Goal: Transaction & Acquisition: Book appointment/travel/reservation

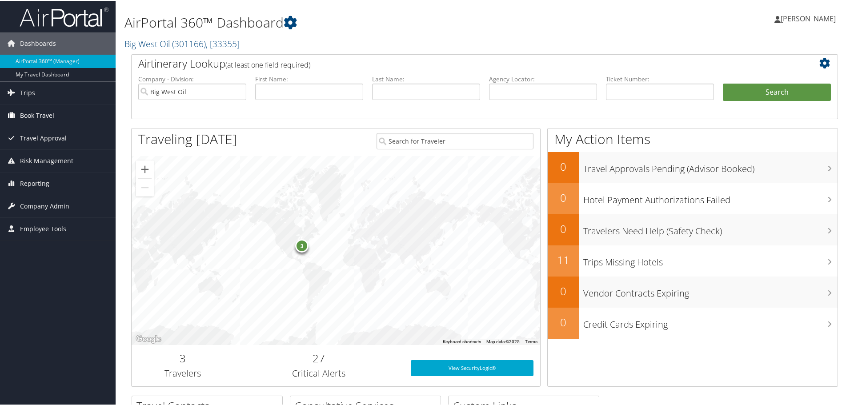
click at [43, 112] on span "Book Travel" at bounding box center [37, 115] width 34 height 22
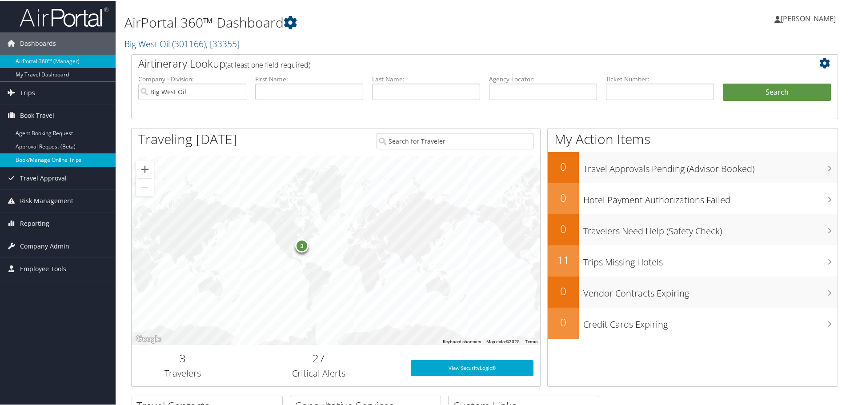
click at [41, 157] on link "Book/Manage Online Trips" at bounding box center [58, 158] width 116 height 13
